Goal: Navigation & Orientation: Find specific page/section

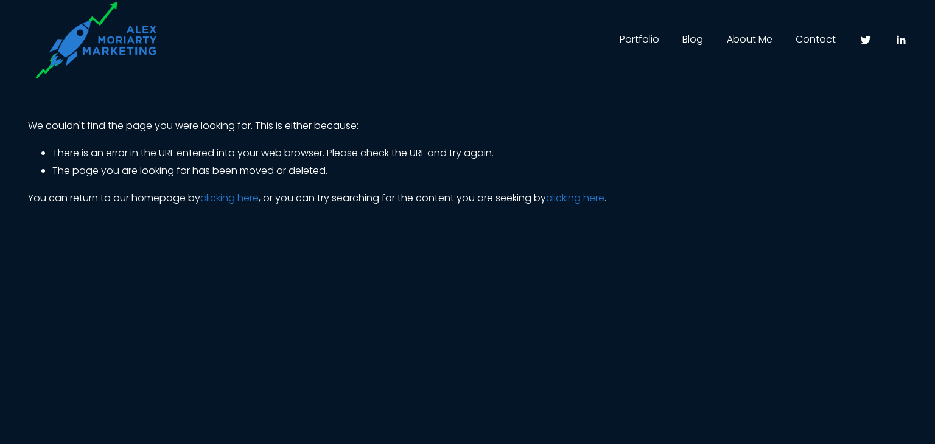
click at [129, 32] on img at bounding box center [106, 40] width 156 height 78
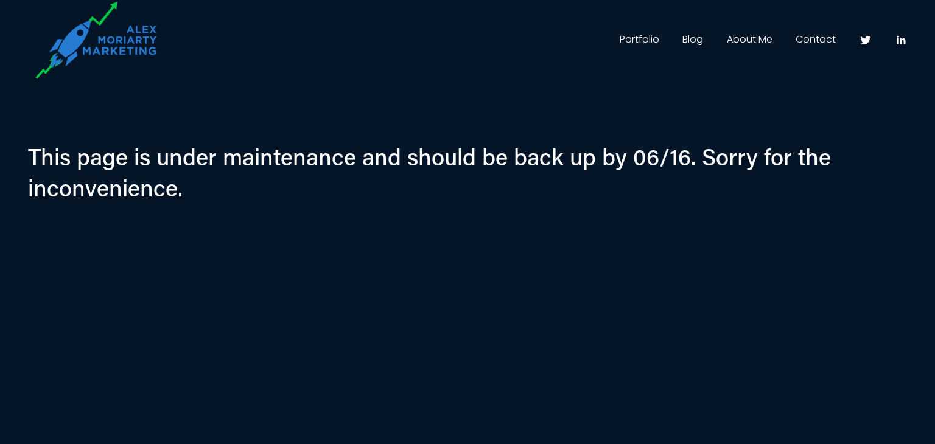
click at [640, 40] on link "Portfolio" at bounding box center [640, 39] width 40 height 19
